Goal: Task Accomplishment & Management: Use online tool/utility

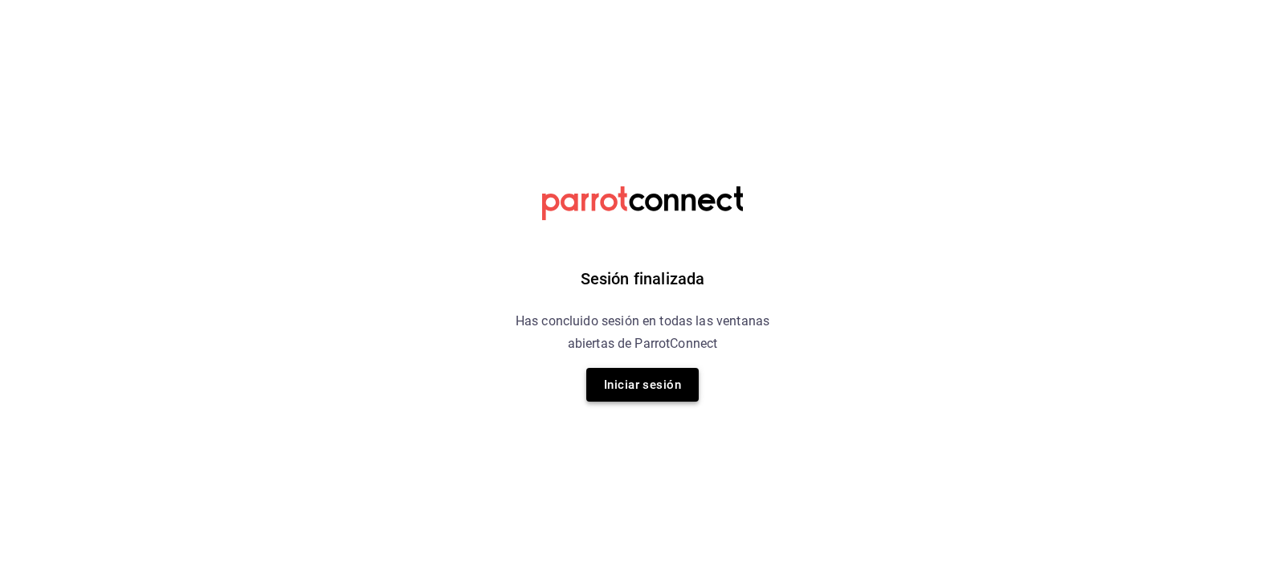
click at [659, 390] on button "Iniciar sesión" at bounding box center [642, 385] width 112 height 34
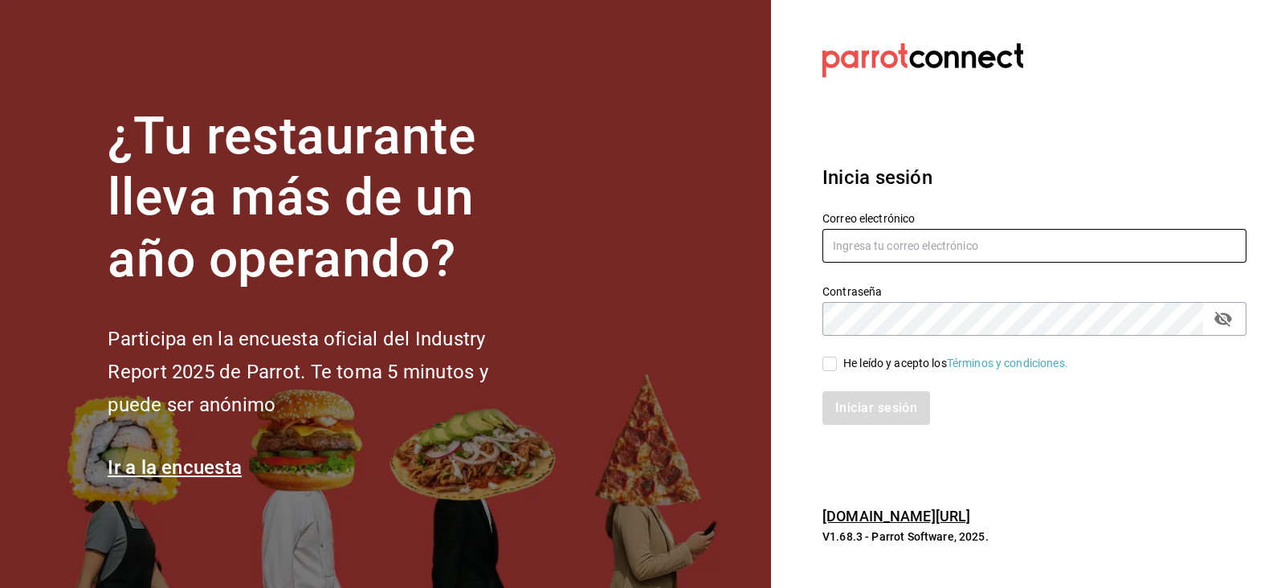
type input "[EMAIL_ADDRESS][DOMAIN_NAME]"
click at [828, 369] on input "He leído y acepto los Términos y condiciones." at bounding box center [829, 364] width 14 height 14
checkbox input "true"
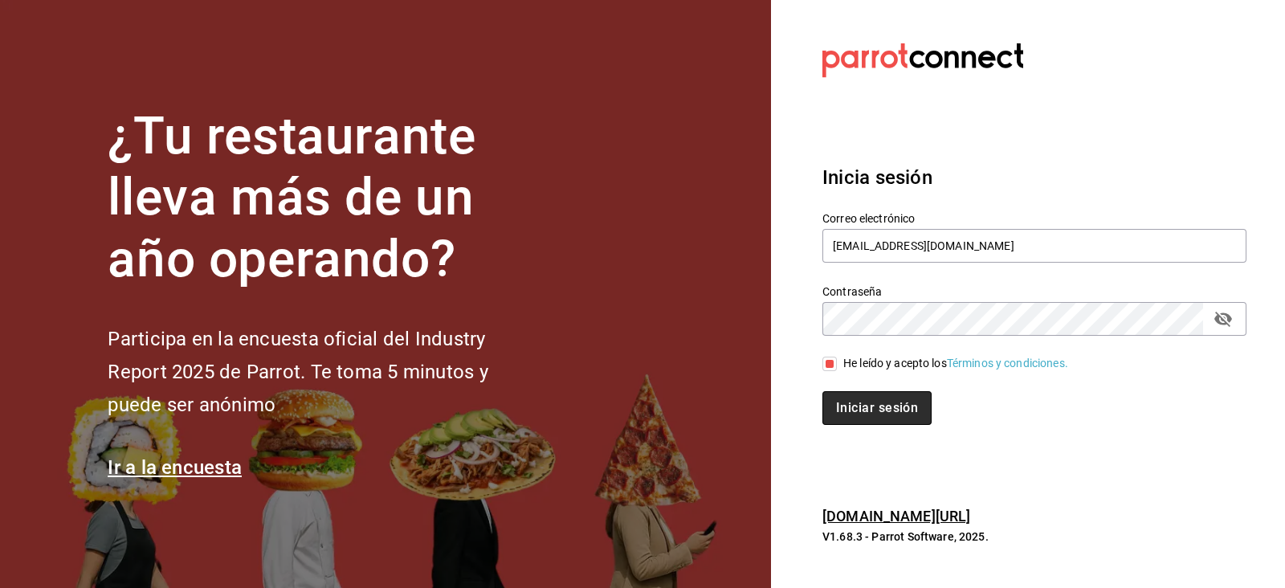
click at [864, 415] on button "Iniciar sesión" at bounding box center [876, 408] width 109 height 34
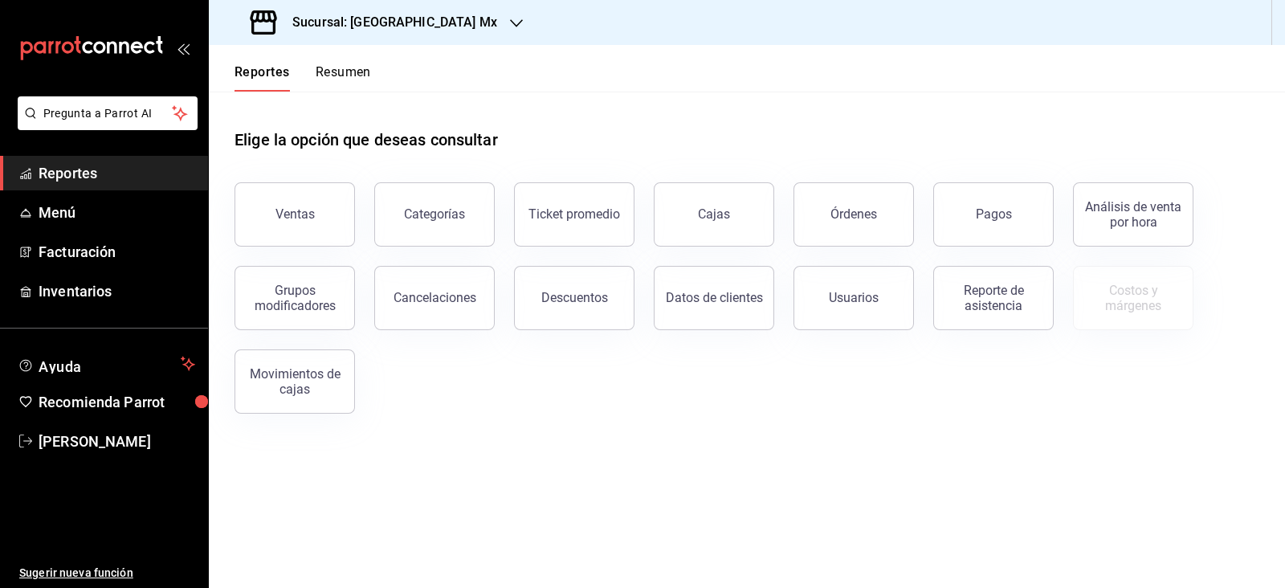
click at [401, 18] on h3 "Sucursal: [GEOGRAPHIC_DATA] Mx" at bounding box center [389, 22] width 218 height 19
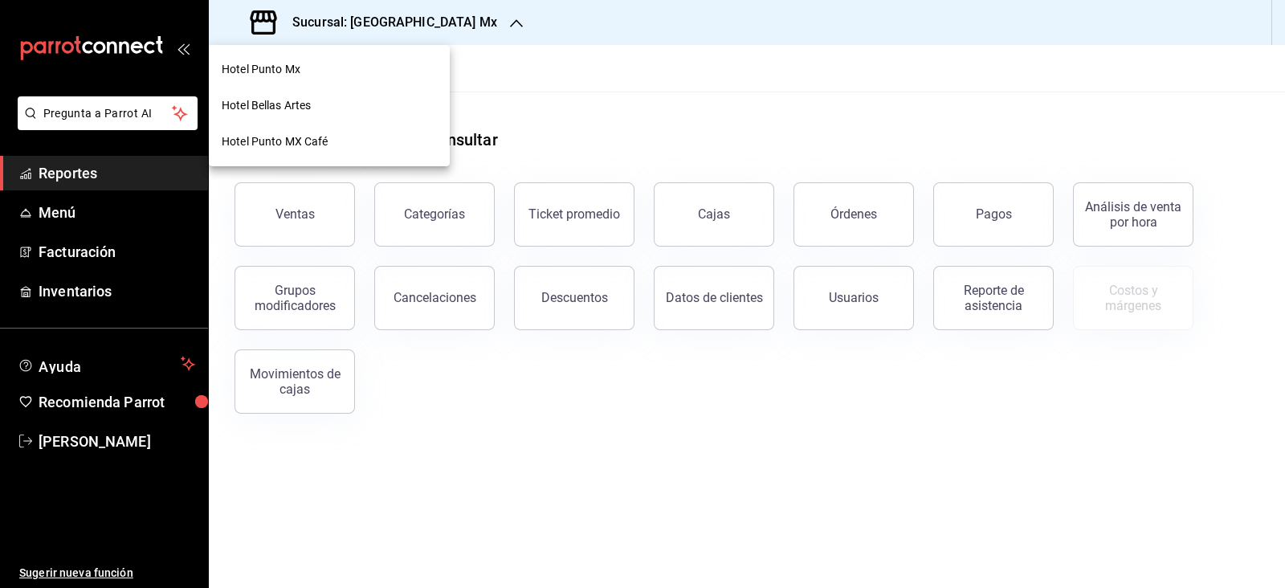
click at [331, 101] on div "Hotel Bellas Artes" at bounding box center [329, 105] width 215 height 17
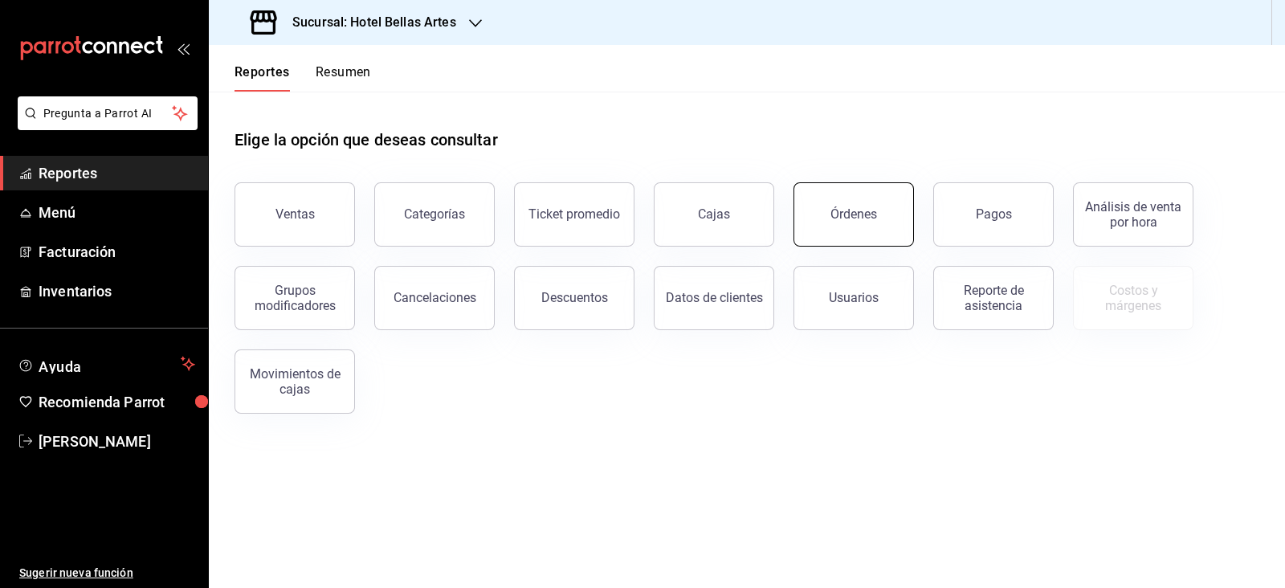
click at [871, 215] on div "Órdenes" at bounding box center [853, 213] width 47 height 15
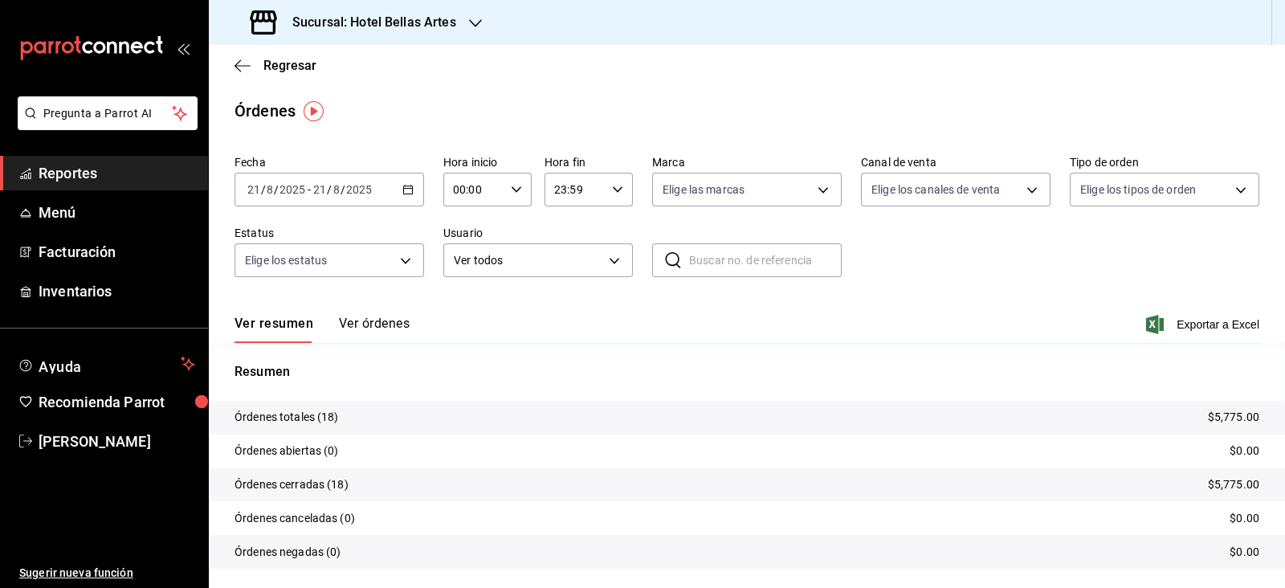
click at [306, 197] on div "[DATE] [DATE] - [DATE] [DATE]" at bounding box center [330, 190] width 190 height 34
click at [319, 426] on span "Rango de fechas" at bounding box center [310, 418] width 124 height 17
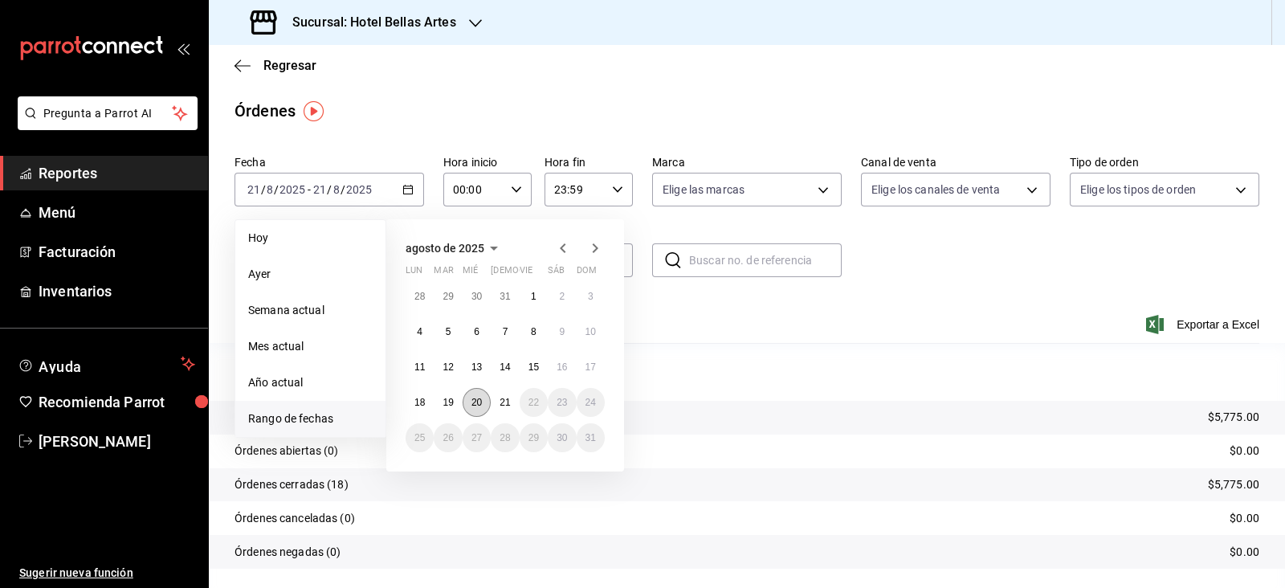
click at [471, 415] on button "20" at bounding box center [477, 402] width 28 height 29
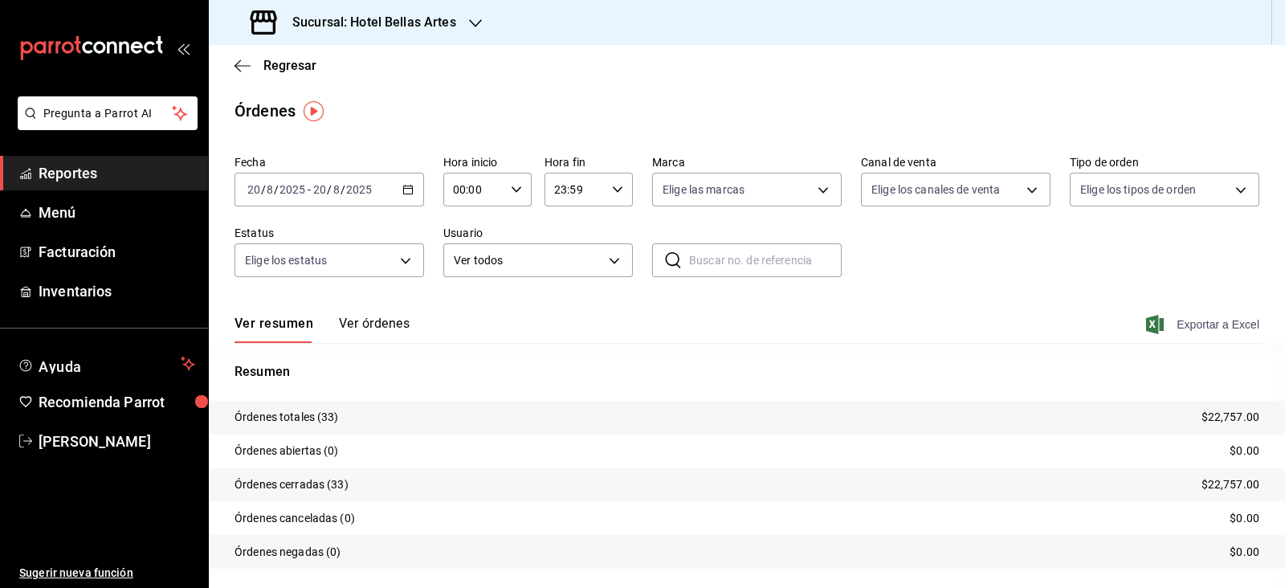
click at [1225, 328] on span "Exportar a Excel" at bounding box center [1204, 324] width 110 height 19
click at [292, 66] on span "Regresar" at bounding box center [289, 65] width 53 height 15
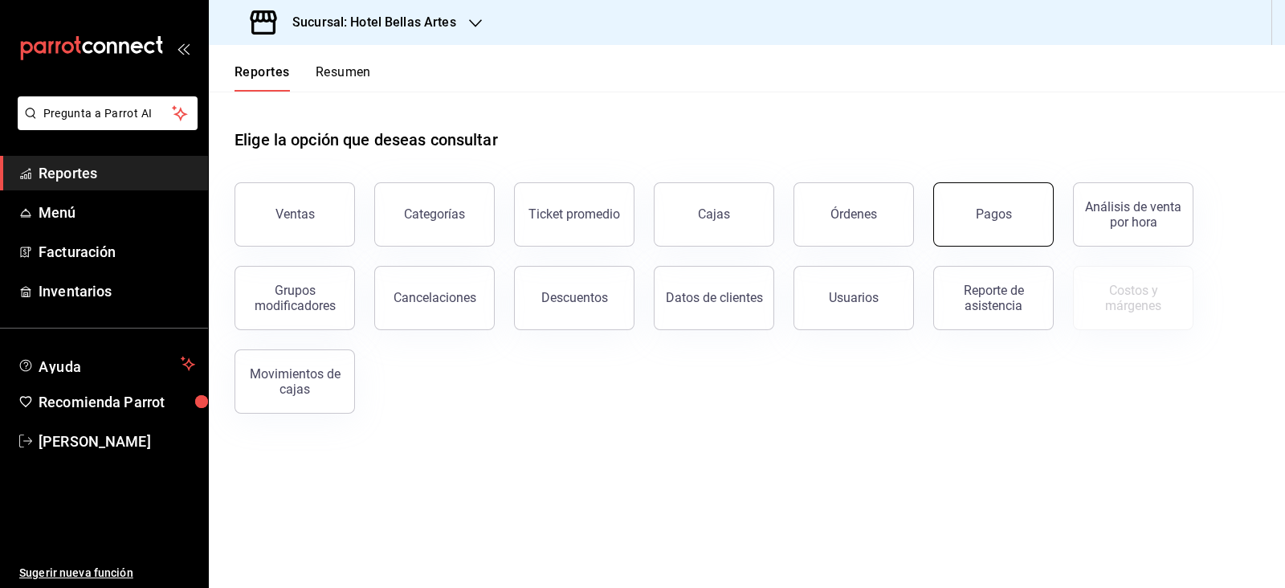
click at [979, 235] on button "Pagos" at bounding box center [993, 214] width 120 height 64
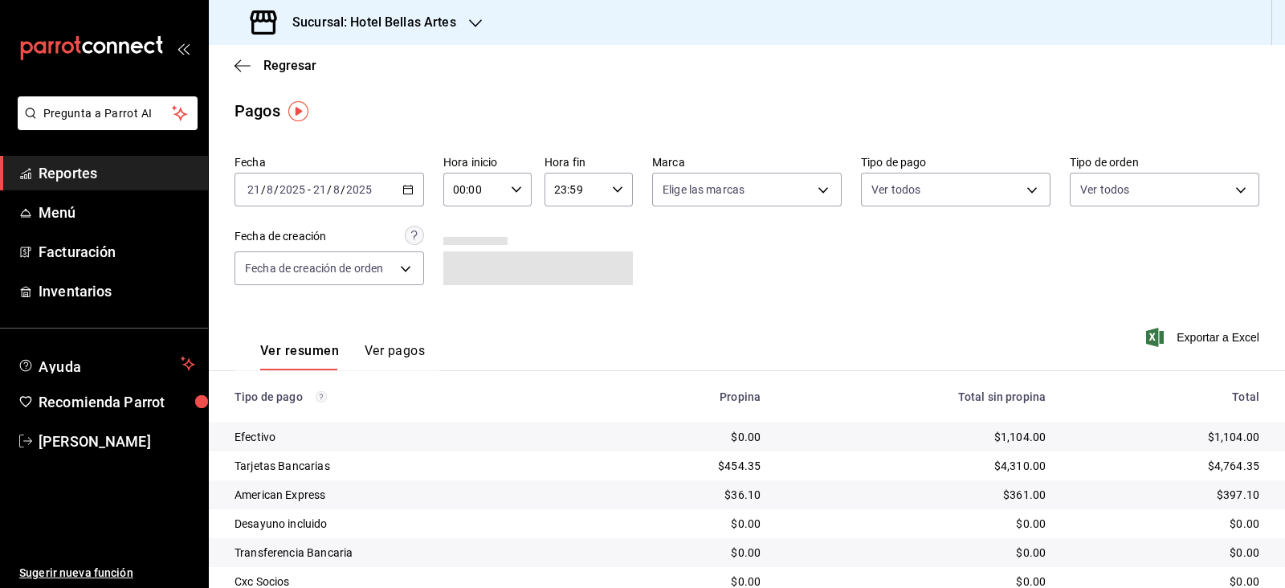
click at [325, 197] on div "[DATE] [DATE] - [DATE] [DATE]" at bounding box center [330, 190] width 190 height 34
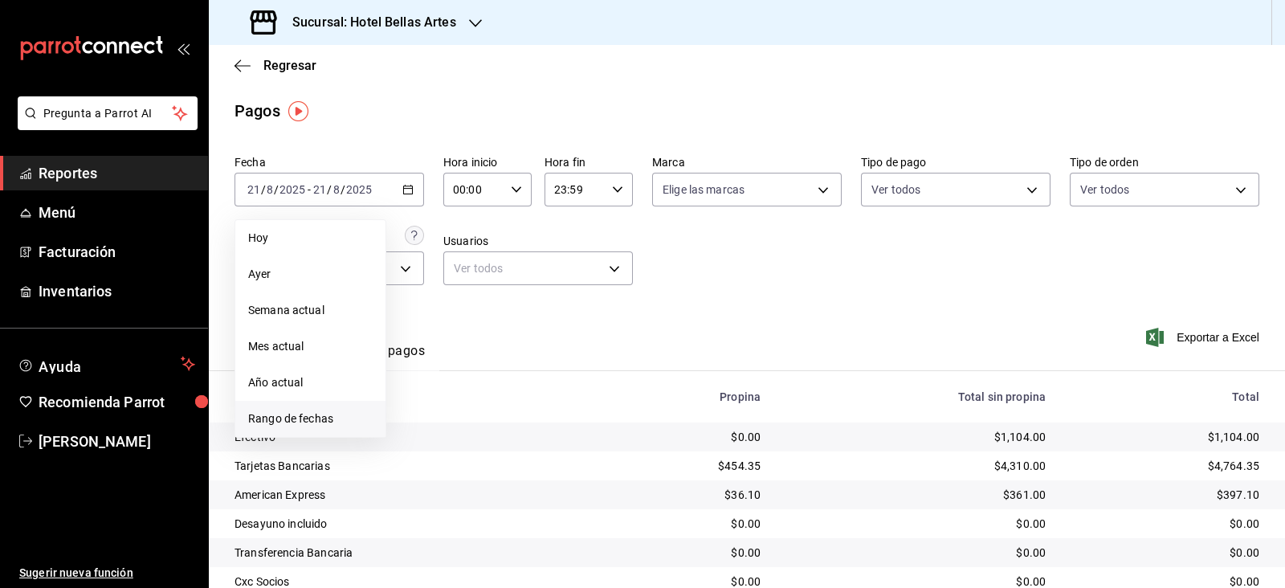
click at [311, 419] on span "Rango de fechas" at bounding box center [310, 418] width 124 height 17
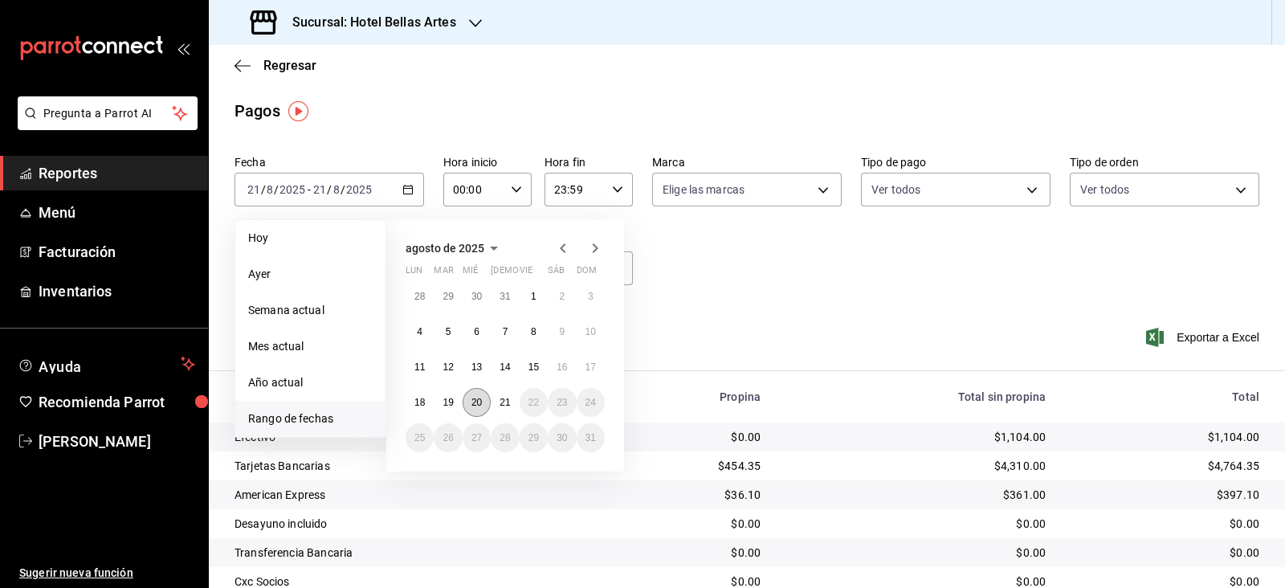
click at [486, 405] on button "20" at bounding box center [477, 402] width 28 height 29
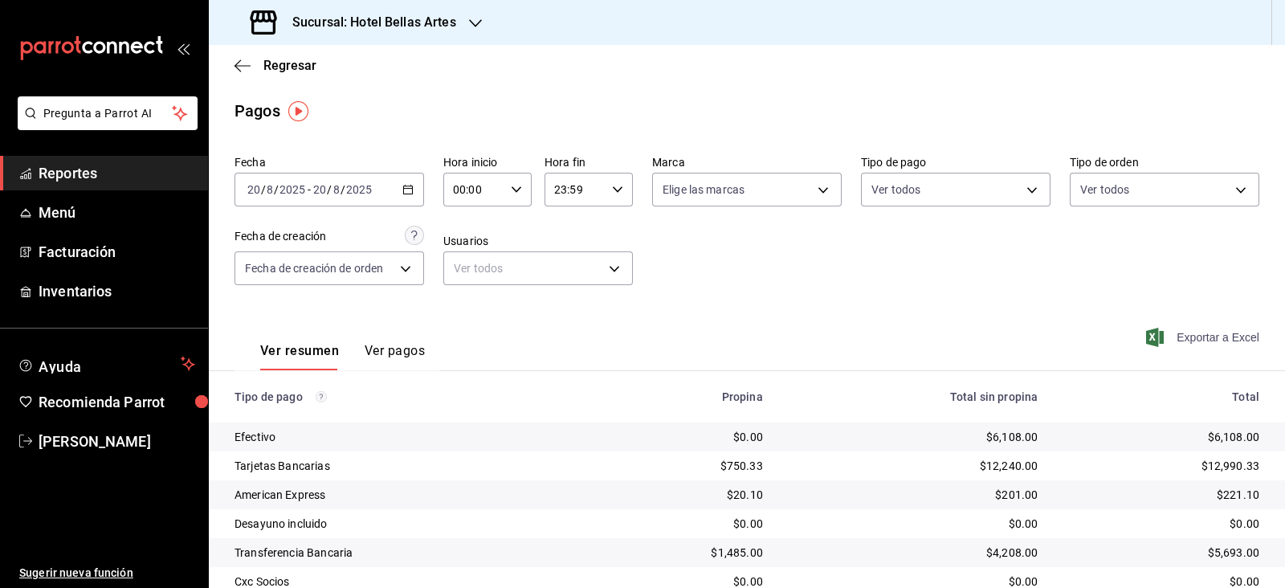
click at [1198, 331] on span "Exportar a Excel" at bounding box center [1204, 337] width 110 height 19
click at [420, 31] on h3 "Sucursal: Hotel Bellas Artes" at bounding box center [368, 22] width 177 height 19
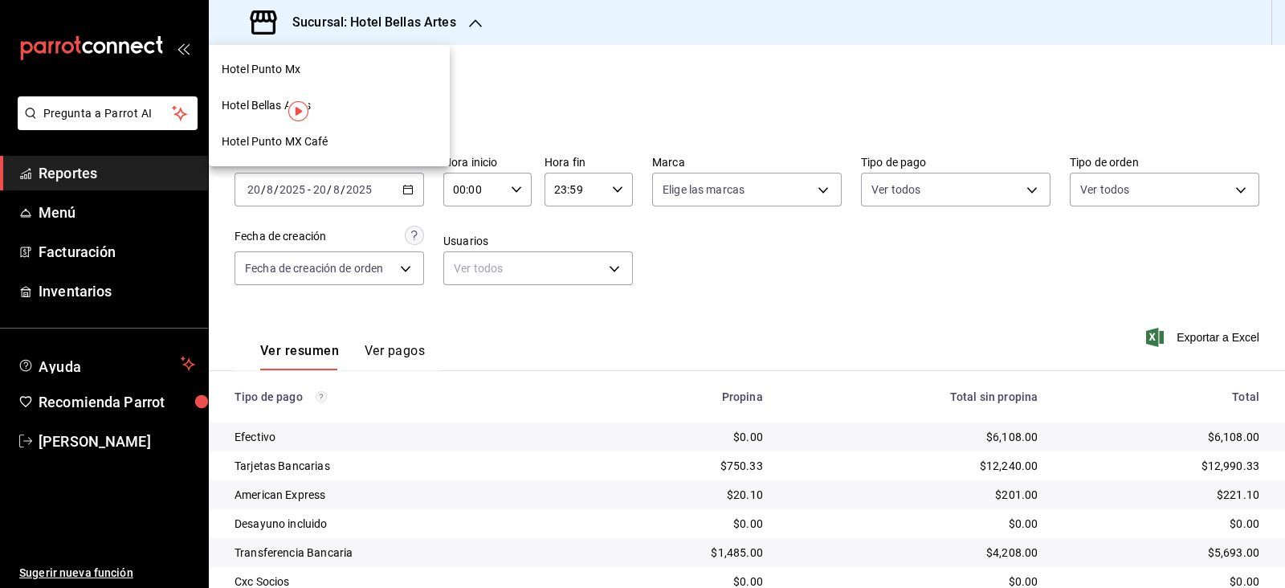
click at [342, 151] on div "Hotel Punto MX Café" at bounding box center [329, 142] width 241 height 36
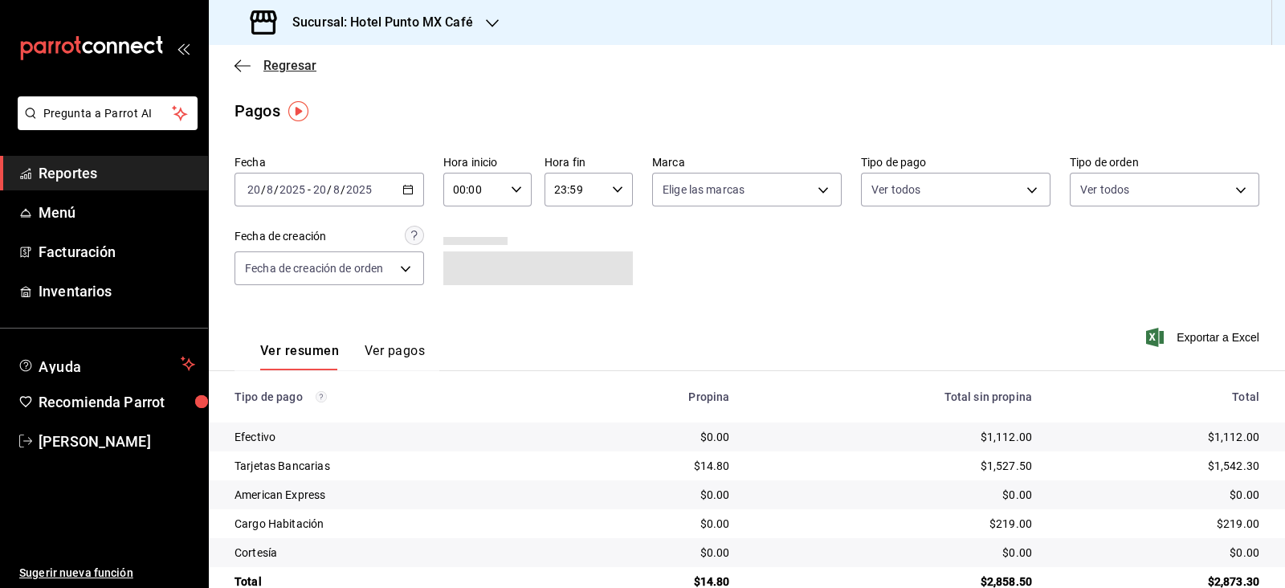
click at [301, 62] on span "Regresar" at bounding box center [289, 65] width 53 height 15
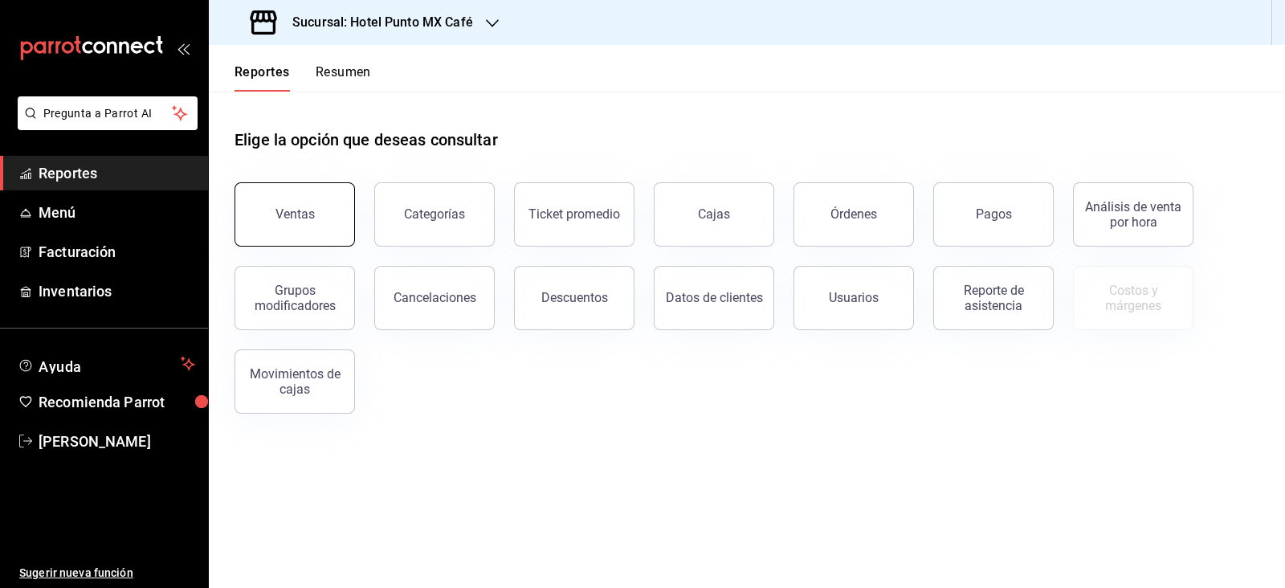
click at [328, 224] on button "Ventas" at bounding box center [295, 214] width 120 height 64
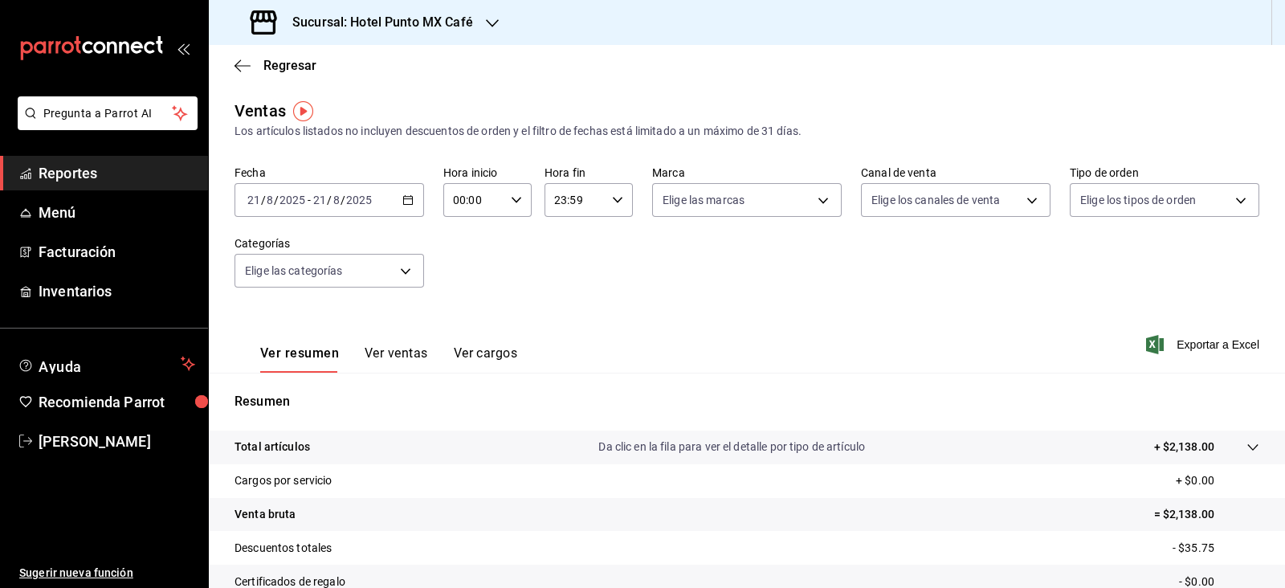
click at [337, 209] on div "[DATE] [DATE] - [DATE] [DATE]" at bounding box center [330, 200] width 190 height 34
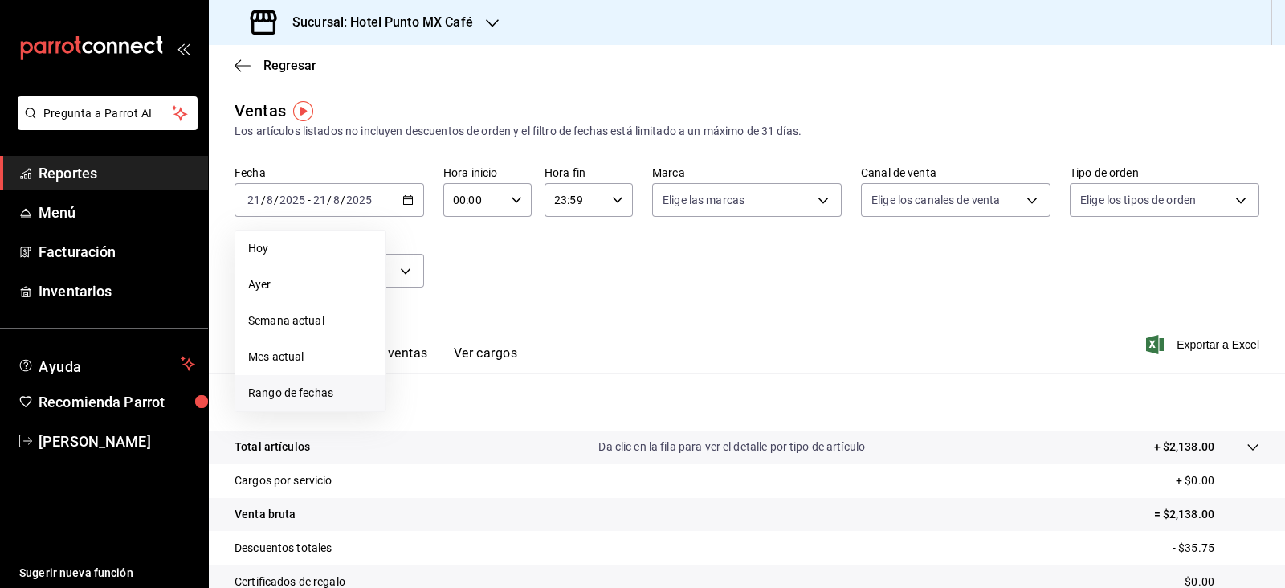
click at [316, 403] on li "Rango de fechas" at bounding box center [310, 393] width 150 height 36
click at [556, 260] on icon "button" at bounding box center [562, 258] width 19 height 19
click at [450, 308] on abbr "1" at bounding box center [449, 306] width 6 height 11
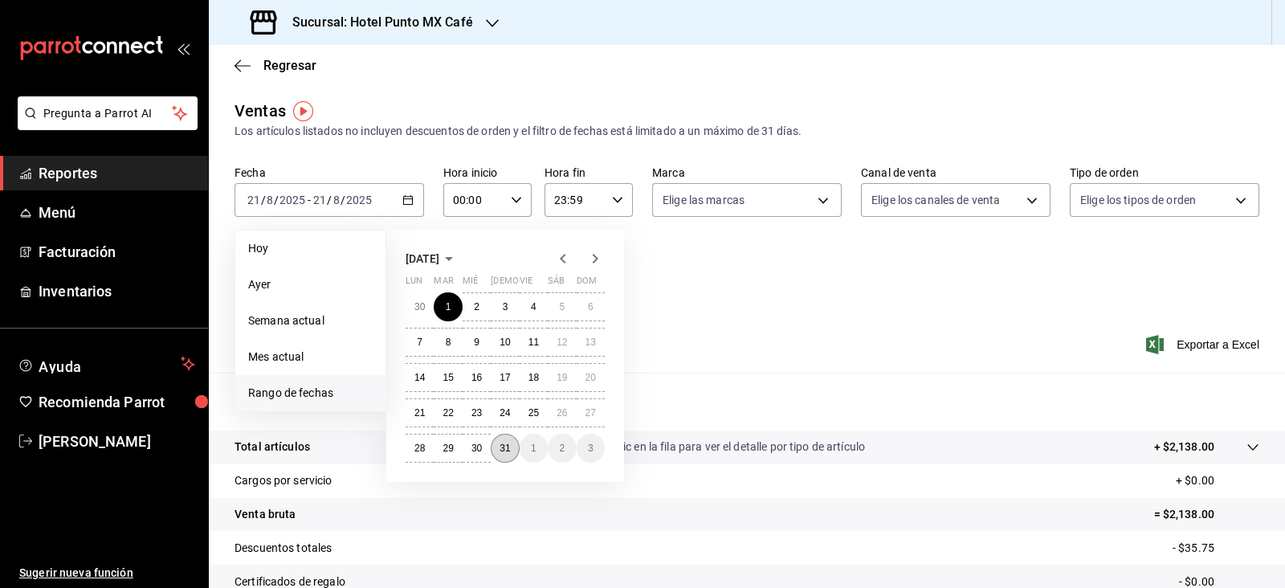
click at [508, 459] on button "31" at bounding box center [505, 448] width 28 height 29
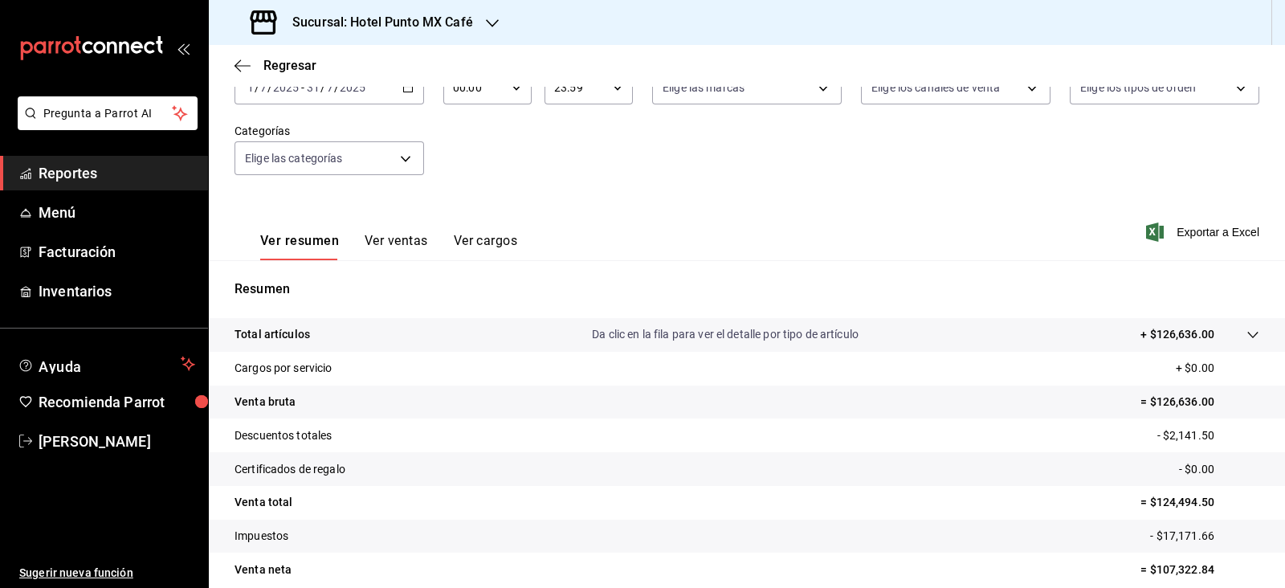
scroll to position [81, 0]
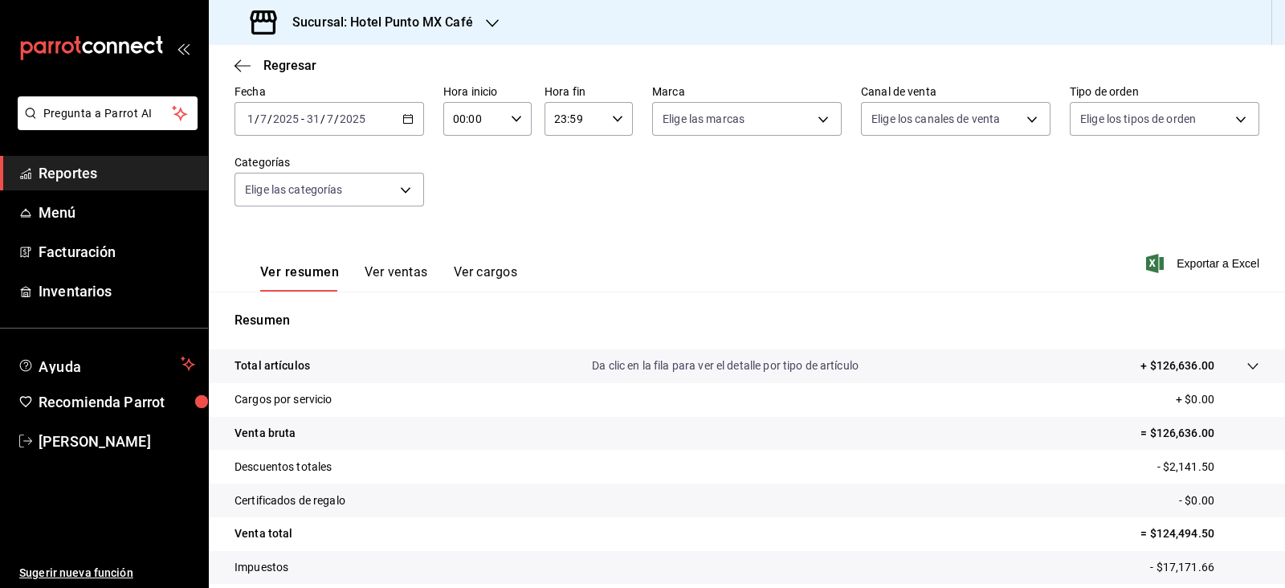
click at [365, 121] on input "2025" at bounding box center [352, 118] width 27 height 13
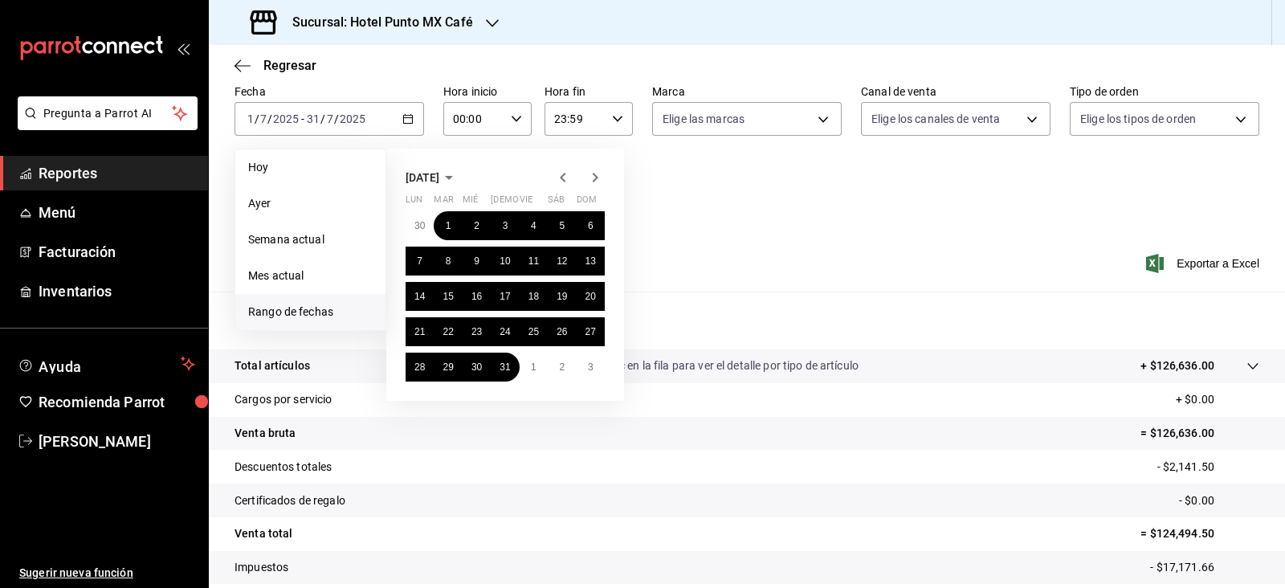
click at [561, 173] on icon "button" at bounding box center [562, 177] width 19 height 19
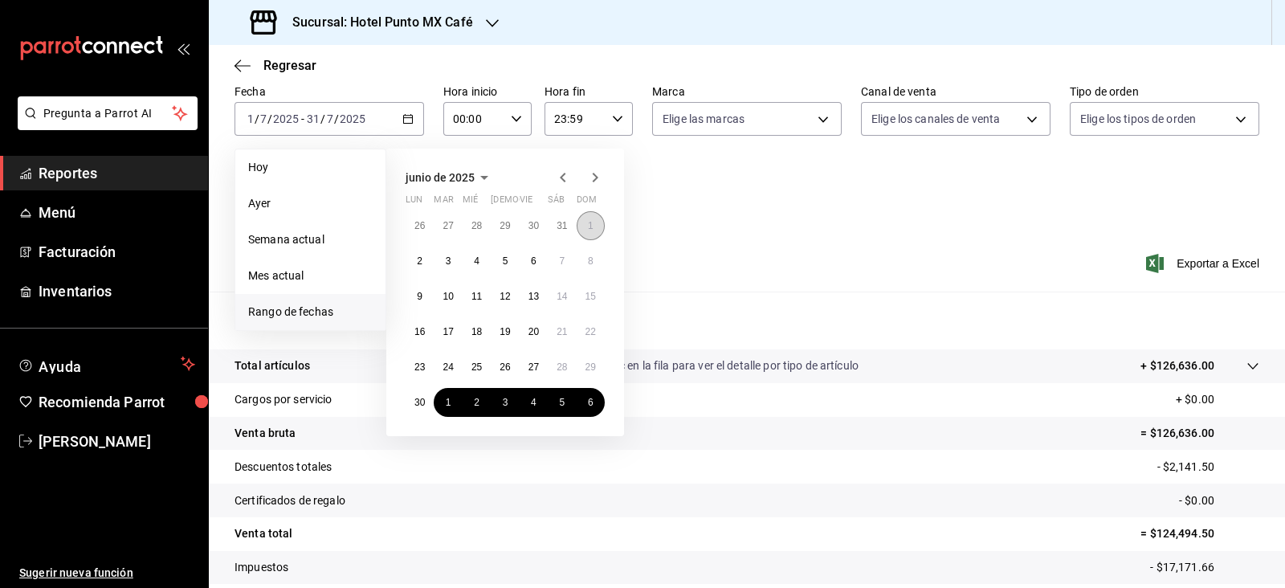
click at [594, 227] on button "1" at bounding box center [591, 225] width 28 height 29
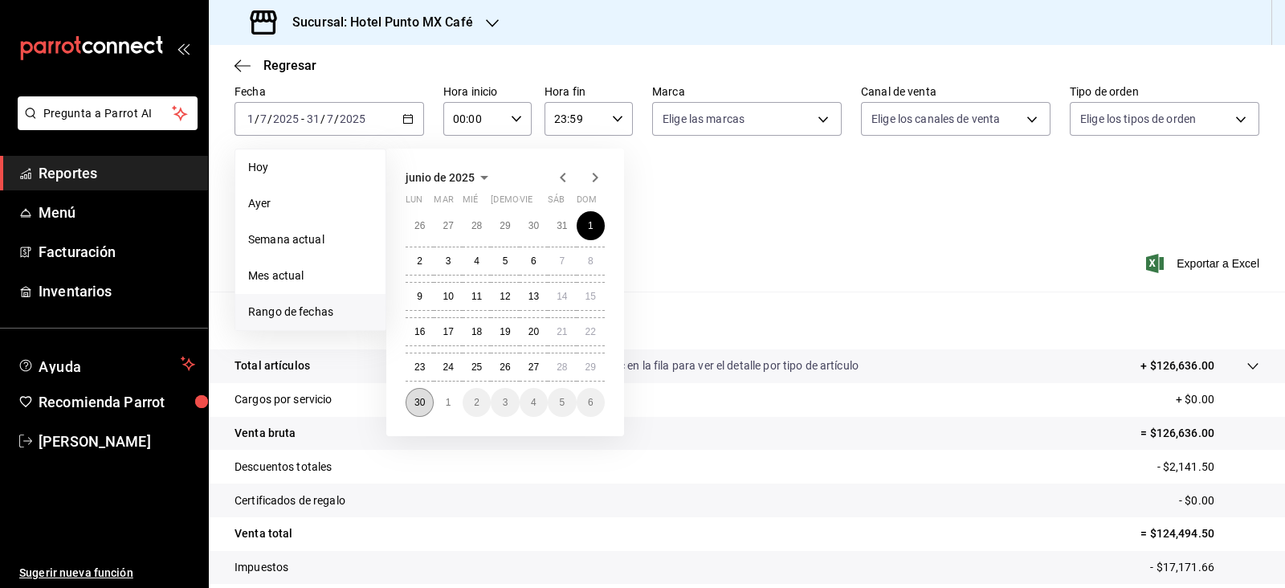
click at [412, 404] on button "30" at bounding box center [420, 402] width 28 height 29
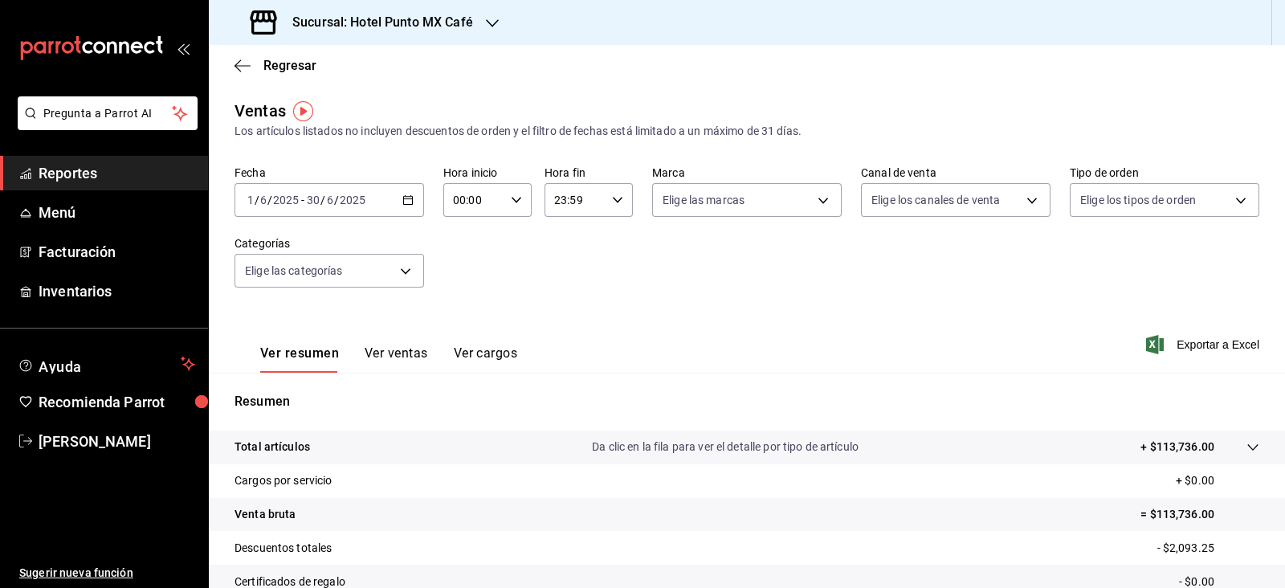
click at [363, 206] on input "2025" at bounding box center [352, 200] width 27 height 13
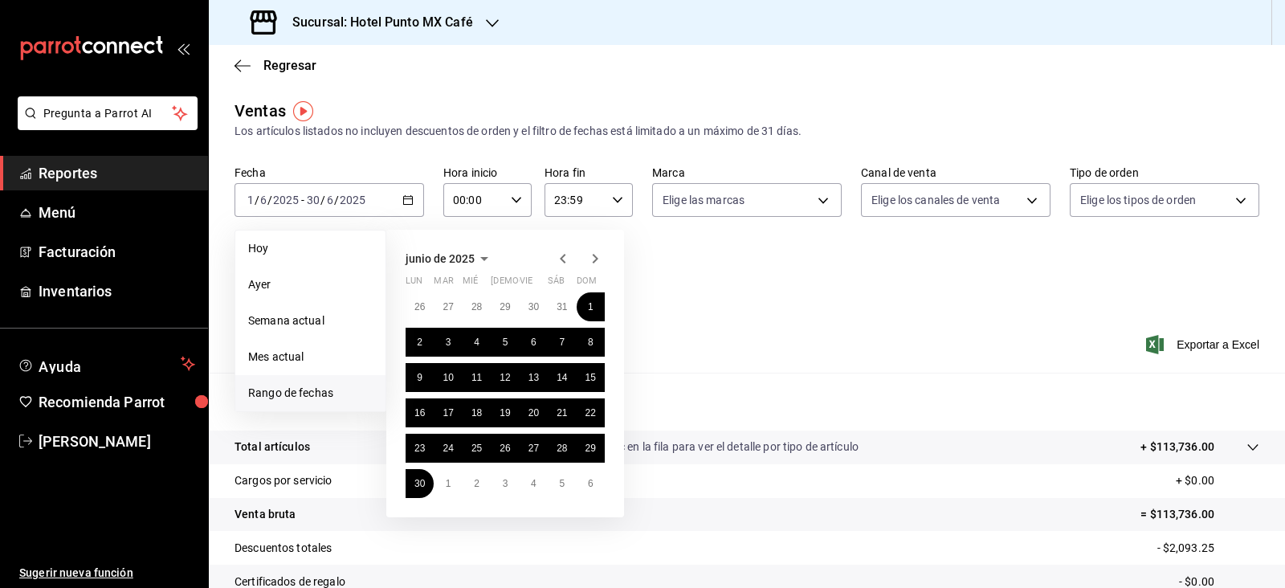
click at [596, 255] on icon "button" at bounding box center [595, 258] width 19 height 19
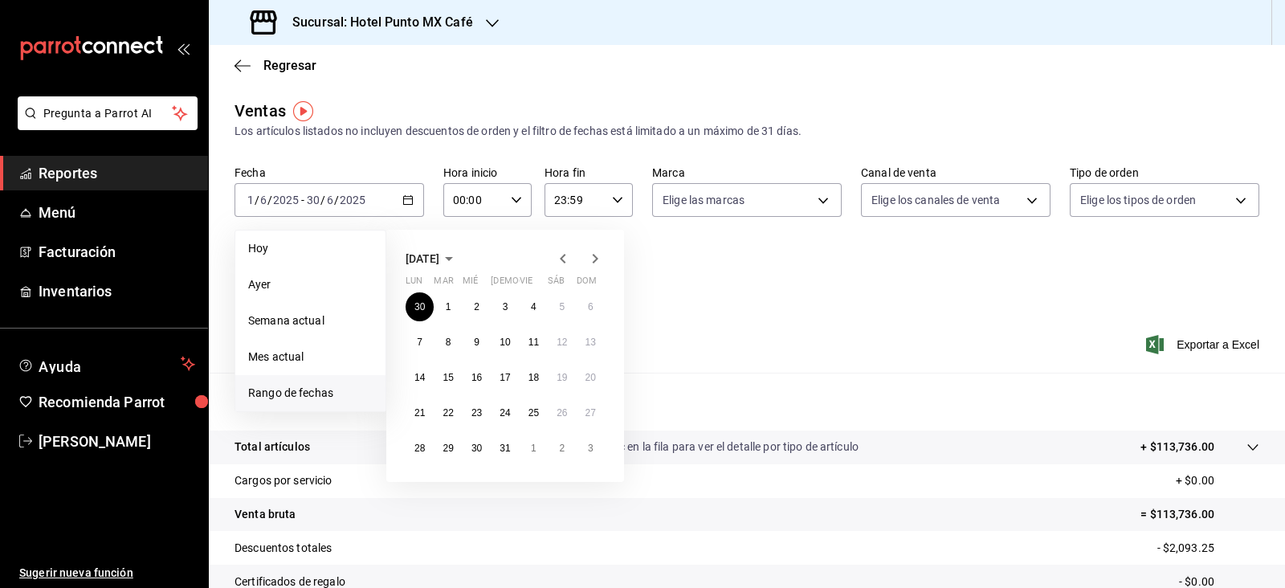
click at [596, 255] on icon "button" at bounding box center [595, 258] width 19 height 19
click at [799, 335] on div "Ver resumen Ver ventas Ver cargos Exportar a Excel" at bounding box center [747, 340] width 1076 height 66
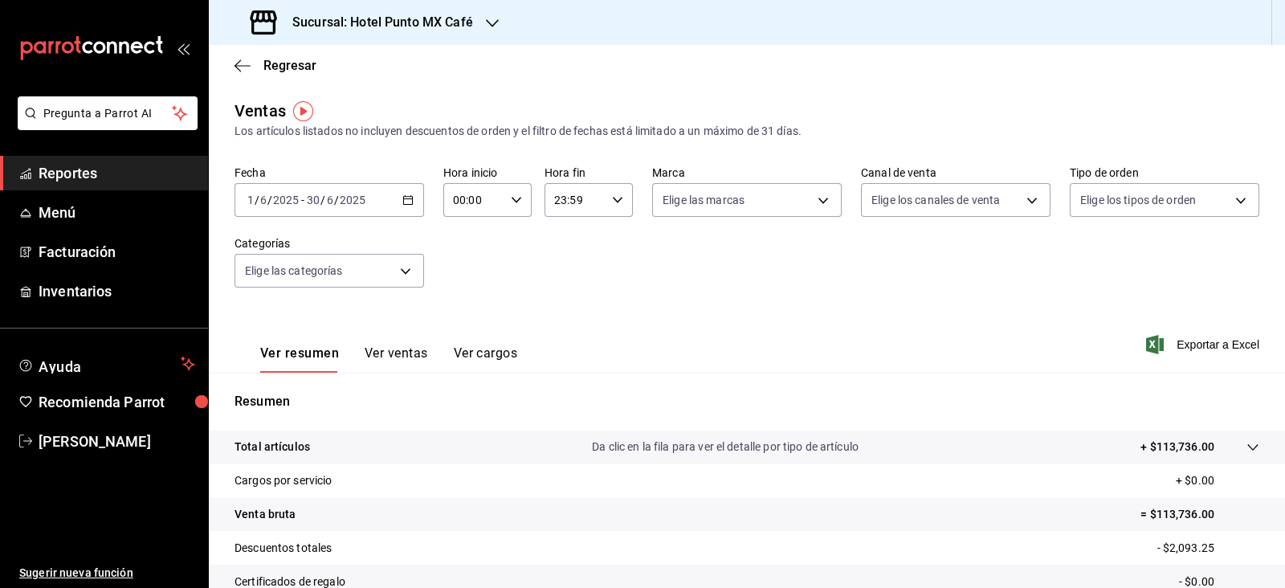
click at [367, 208] on div "[DATE] [DATE] - [DATE] [DATE]" at bounding box center [330, 200] width 190 height 34
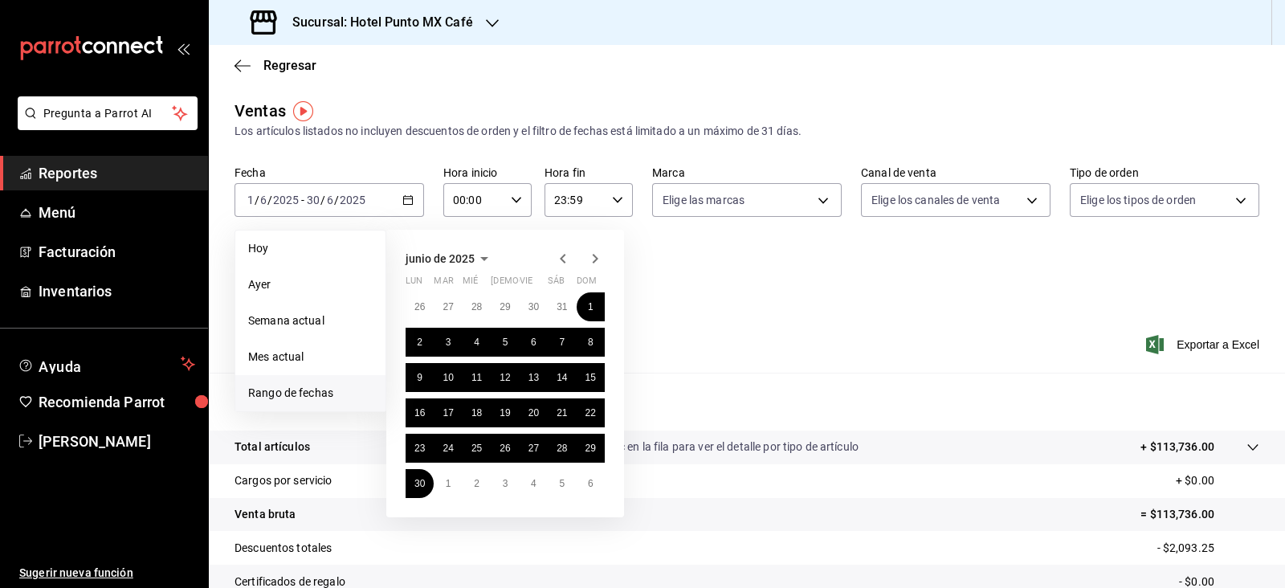
click at [595, 260] on icon "button" at bounding box center [596, 259] width 6 height 10
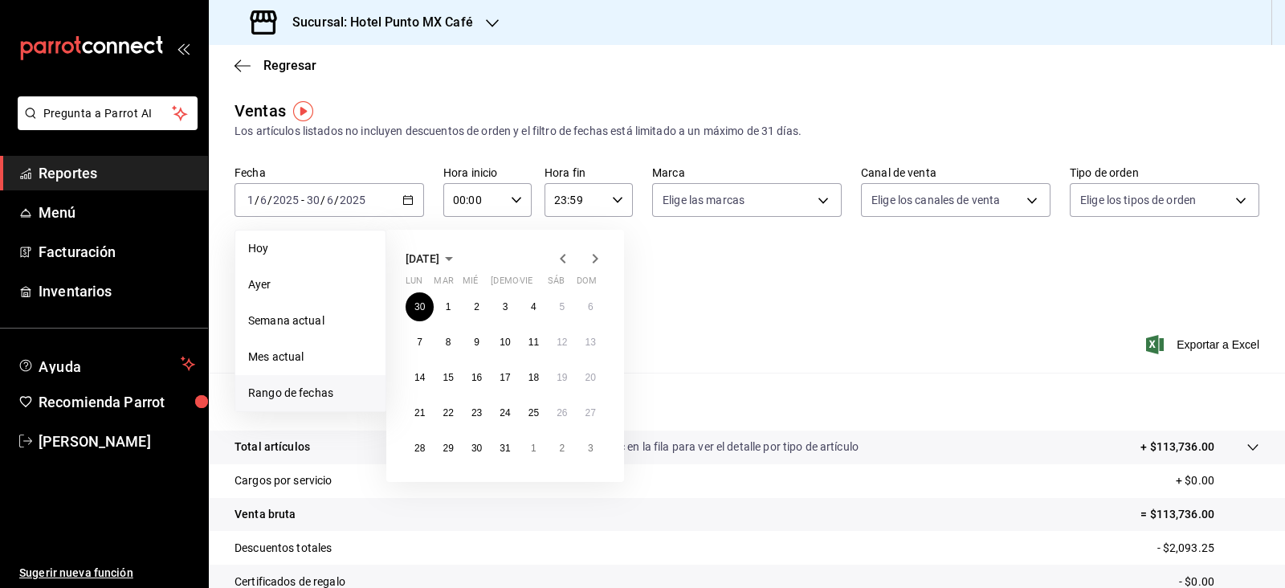
click at [595, 267] on icon "button" at bounding box center [595, 258] width 19 height 19
click at [530, 312] on button "1" at bounding box center [534, 306] width 28 height 29
click at [502, 414] on abbr "21" at bounding box center [505, 412] width 10 height 11
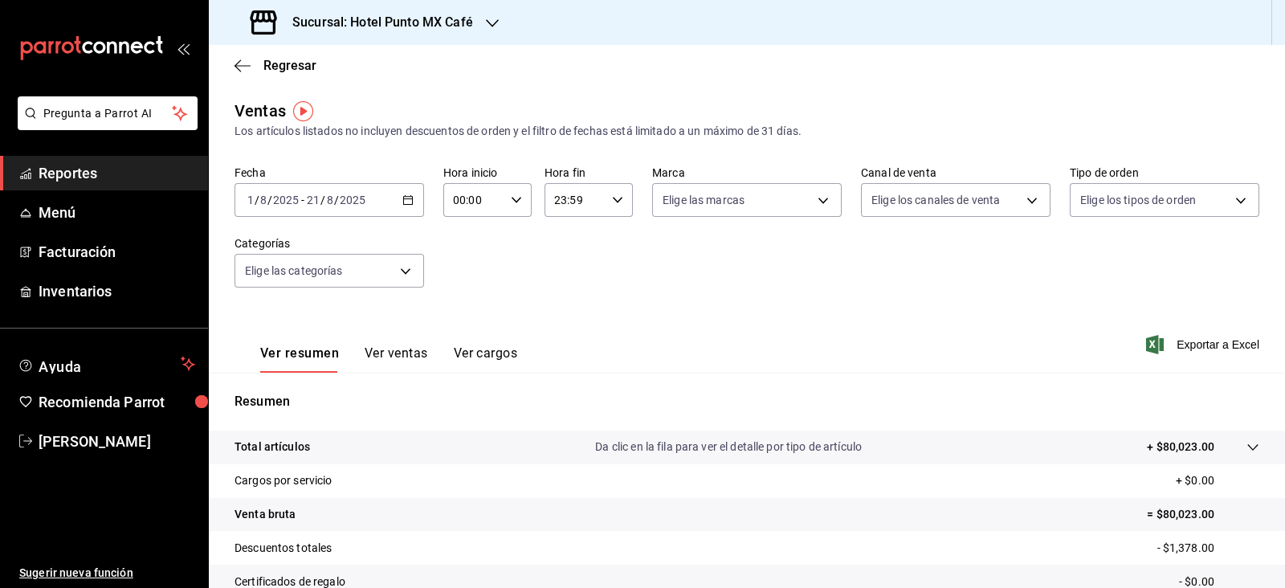
click at [662, 274] on div "Fecha [DATE] [DATE] - [DATE] [DATE] Hora inicio 00:00 Hora inicio Hora fin 23:5…" at bounding box center [747, 235] width 1025 height 141
